Goal: Task Accomplishment & Management: Complete application form

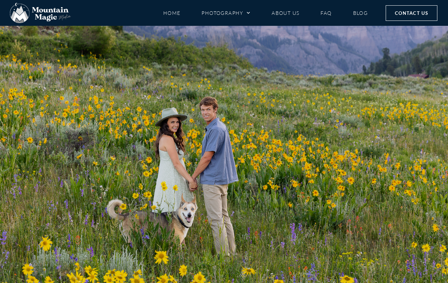
scroll to position [374, 0]
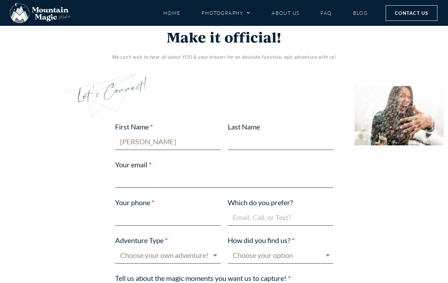
type input "[PERSON_NAME]"
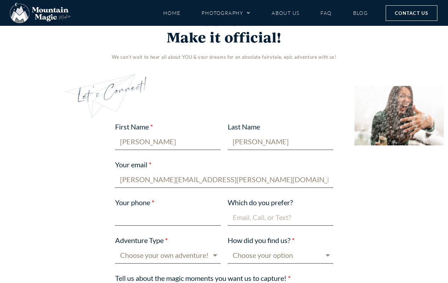
type input "[PERSON_NAME][EMAIL_ADDRESS][PERSON_NAME][DOMAIN_NAME]"
type input "[PHONE_NUMBER]"
type input "[PERSON_NAME][EMAIL_ADDRESS][PERSON_NAME][DOMAIN_NAME]"
select select "Boudoir"
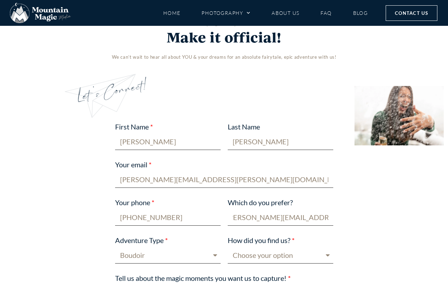
scroll to position [0, 0]
select select "In print (magazine or other)"
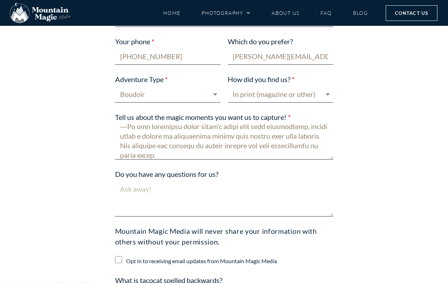
type textarea "Lo, Ip dol si ametc adi elitsed doeiusmodtemp in utlabo etd mag al enim admin v…"
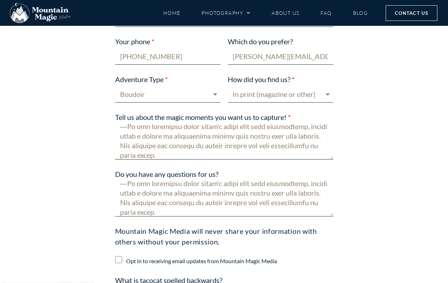
scroll to position [715, 0]
